Goal: Information Seeking & Learning: Learn about a topic

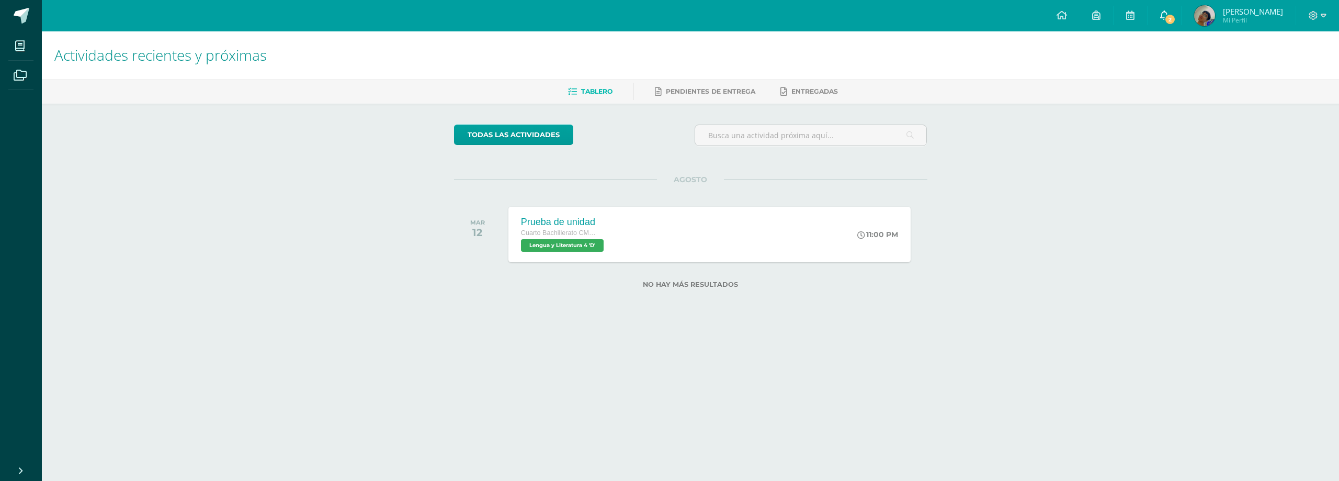
click at [1169, 14] on icon at bounding box center [1164, 14] width 8 height 9
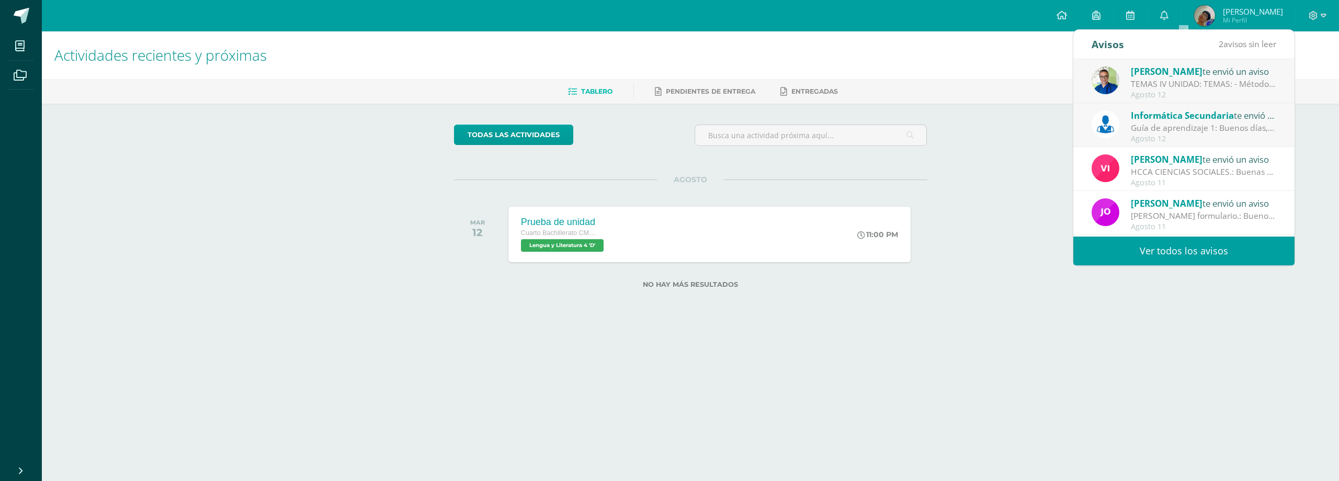
click at [1163, 93] on div "Agosto 12" at bounding box center [1203, 95] width 145 height 9
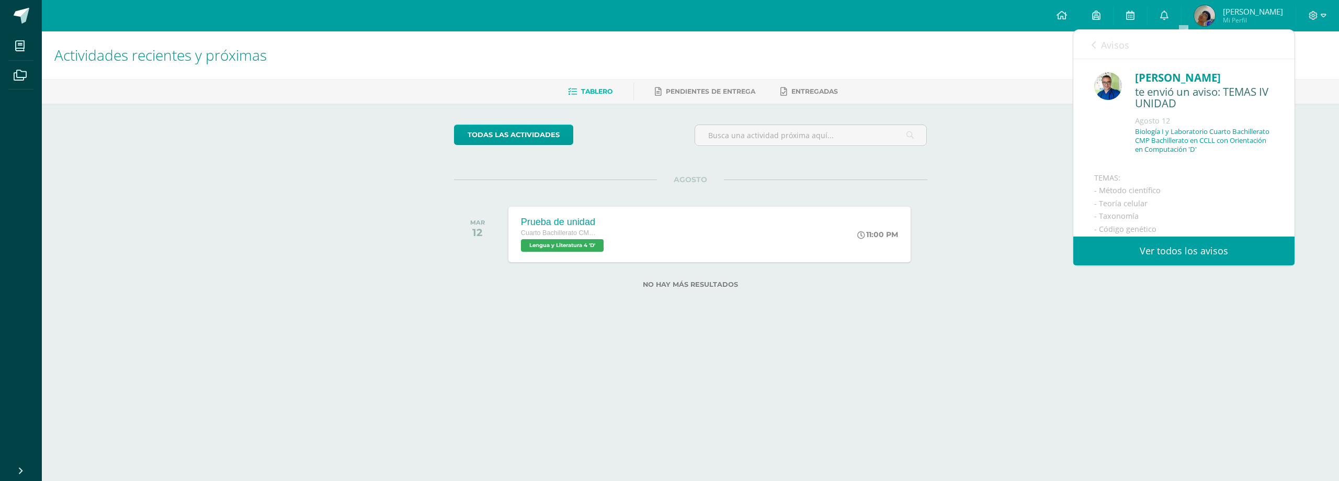
click at [1186, 246] on link "Ver todos los avisos" at bounding box center [1183, 250] width 221 height 29
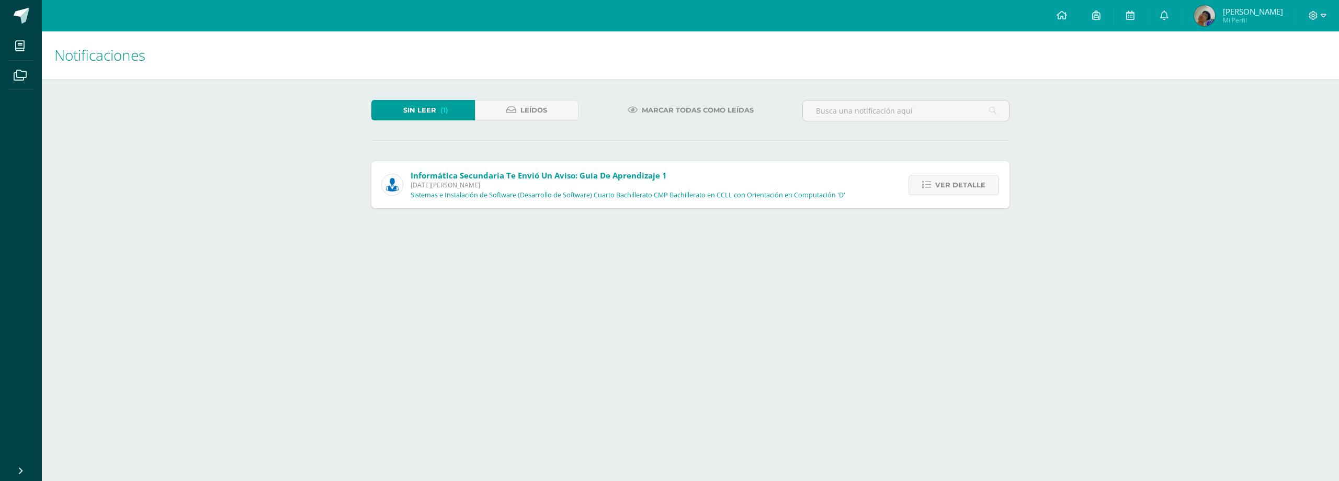
click at [524, 201] on div "Informática Secundaria te envió un aviso: Guía de aprendizaje 1 [DATE][PERSON_N…" at bounding box center [613, 184] width 484 height 47
click at [933, 190] on link "Ver detalle" at bounding box center [954, 185] width 91 height 20
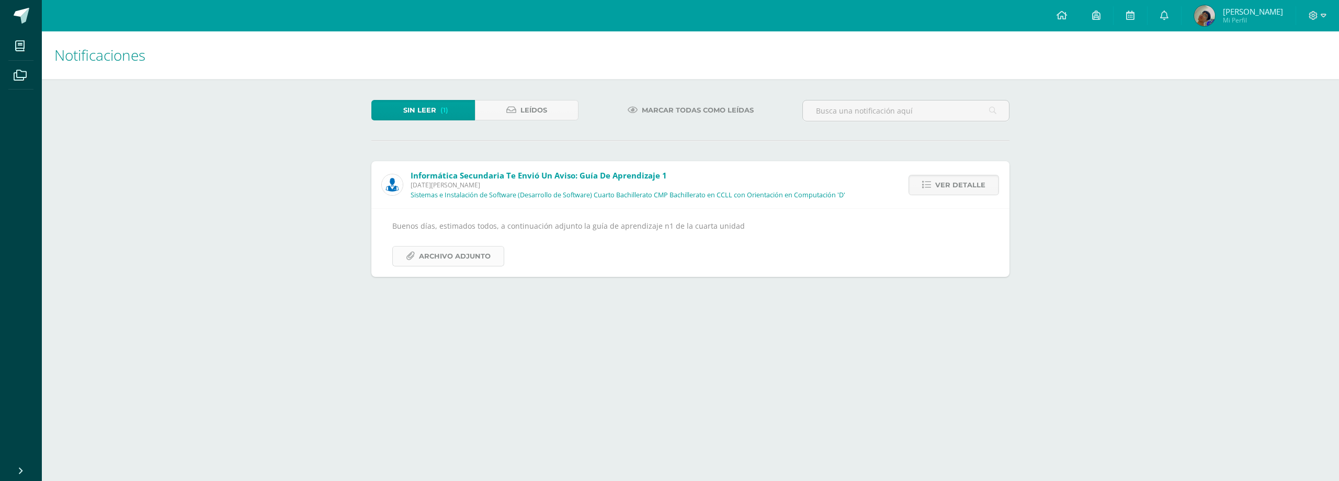
click at [476, 254] on span "Archivo Adjunto" at bounding box center [455, 255] width 72 height 19
click at [566, 108] on link "Leídos" at bounding box center [527, 110] width 104 height 20
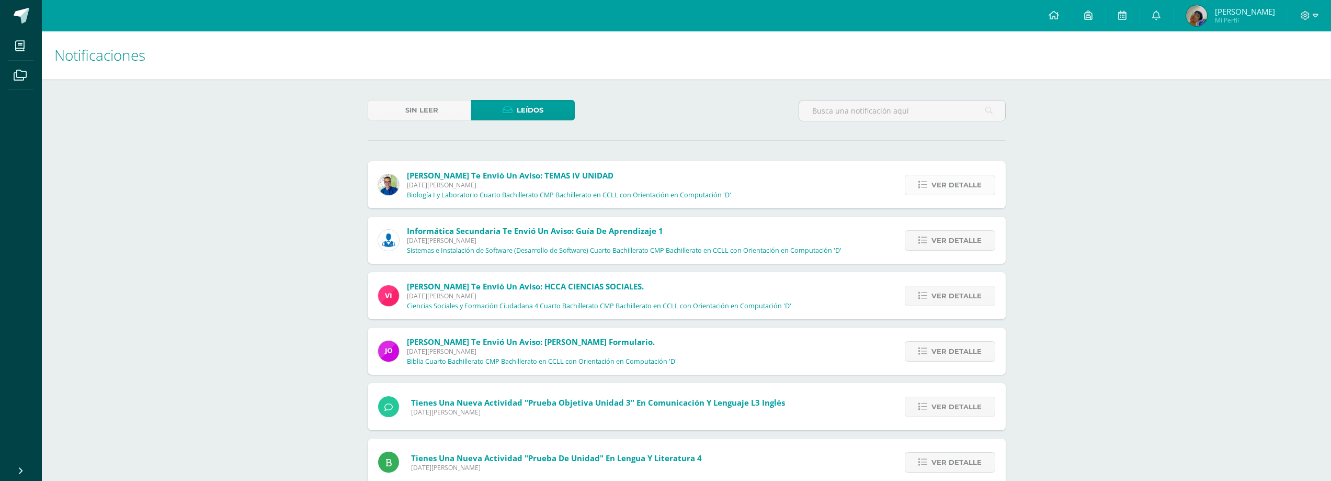
click at [933, 185] on span "Ver detalle" at bounding box center [957, 184] width 50 height 19
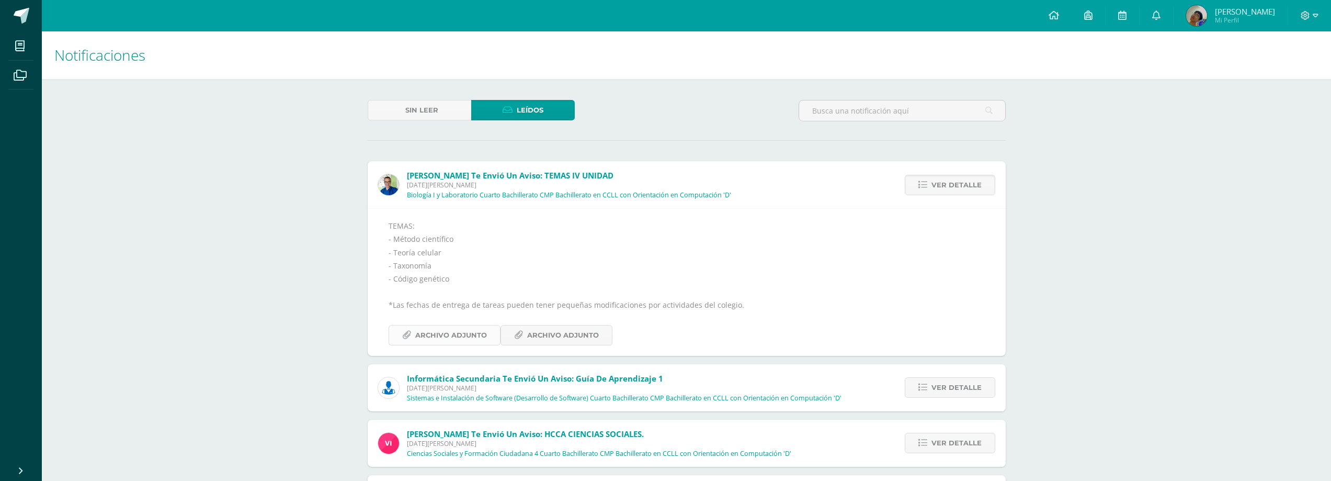
click at [470, 338] on span "Archivo Adjunto" at bounding box center [451, 334] width 72 height 19
click at [559, 328] on span "Archivo Adjunto" at bounding box center [563, 334] width 72 height 19
